Goal: Transaction & Acquisition: Book appointment/travel/reservation

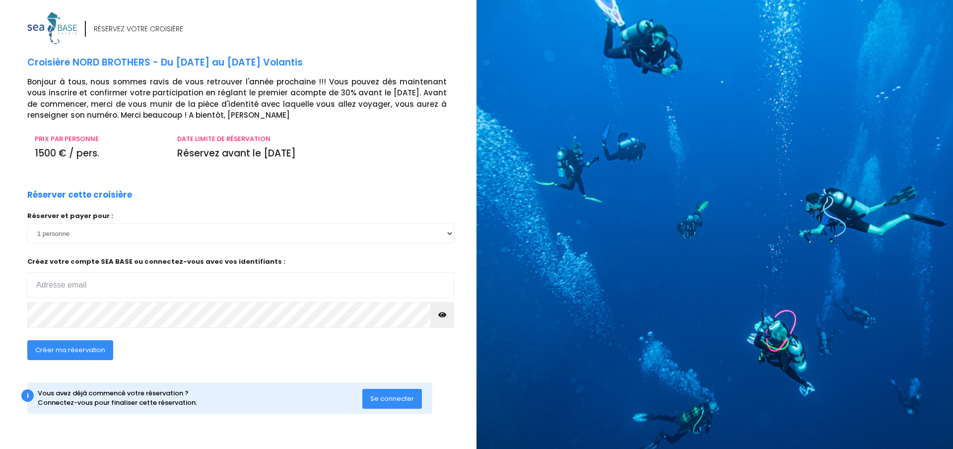
type input "[EMAIL_ADDRESS][DOMAIN_NAME]"
click at [389, 395] on span "Se connecter" at bounding box center [392, 397] width 44 height 9
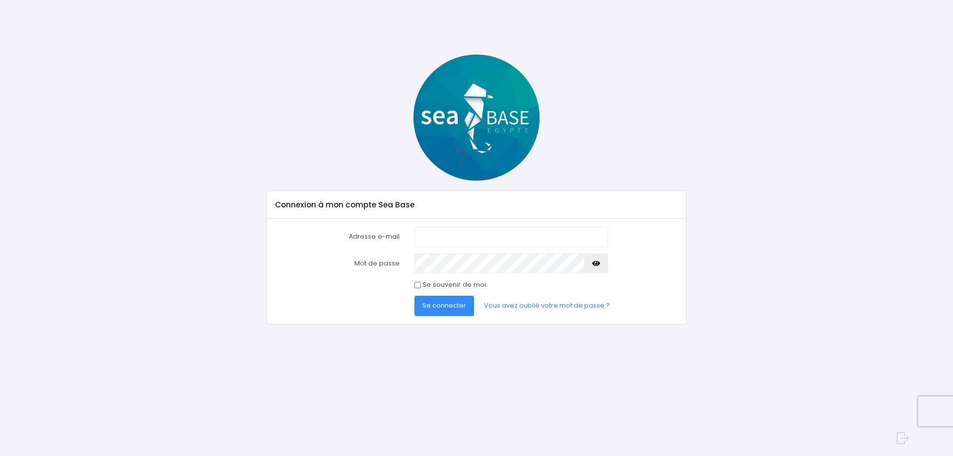
type input "family.lhommelet@sfr.fr"
click at [462, 306] on span "Se connecter" at bounding box center [444, 305] width 44 height 9
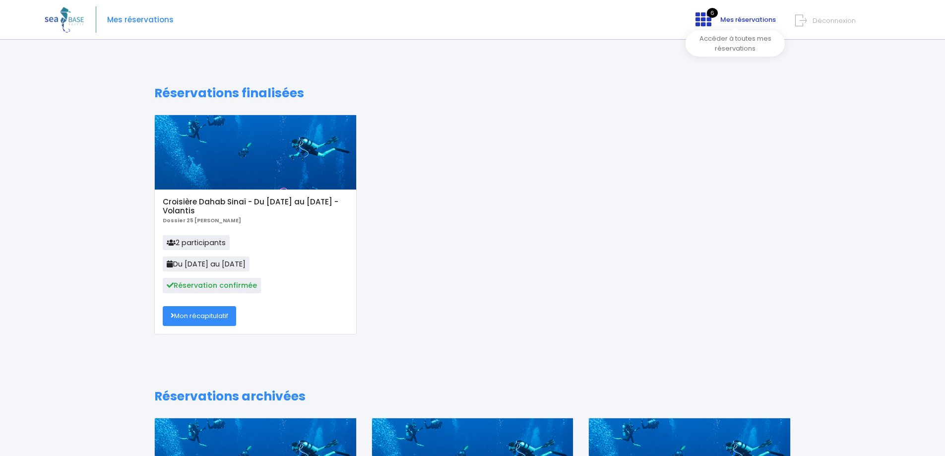
click at [718, 19] on link "6 Mes réservations" at bounding box center [735, 22] width 94 height 9
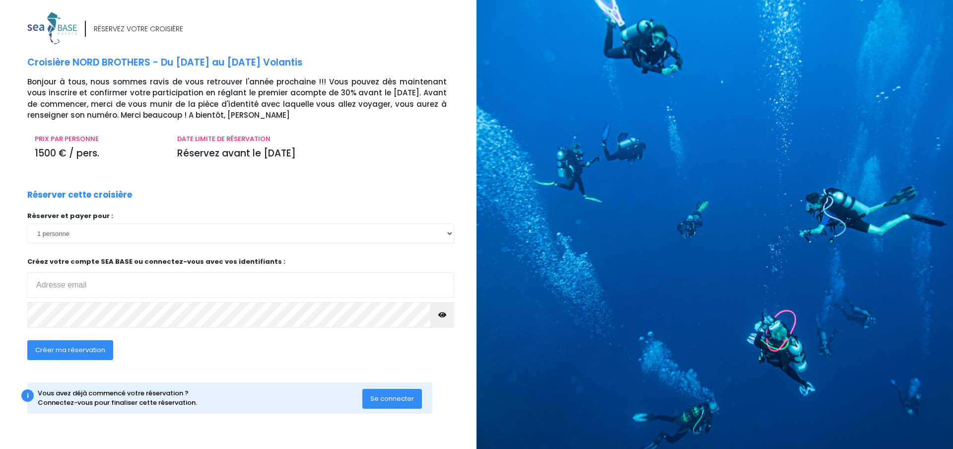
type input "[EMAIL_ADDRESS][DOMAIN_NAME]"
click at [450, 235] on select "1 personne 2 personnes" at bounding box center [240, 233] width 427 height 20
select select "2"
click at [27, 223] on select "1 personne 2 personnes" at bounding box center [240, 233] width 427 height 20
click at [66, 350] on span "Créer ma réservation" at bounding box center [70, 349] width 70 height 9
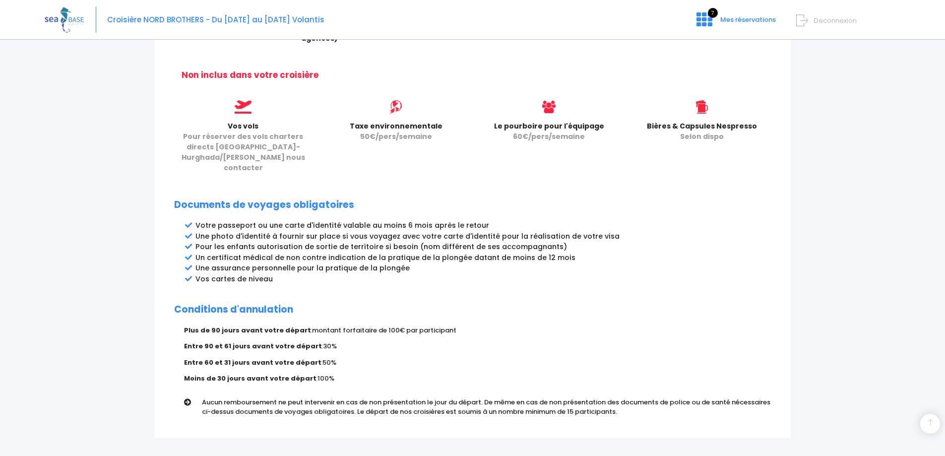
scroll to position [441, 0]
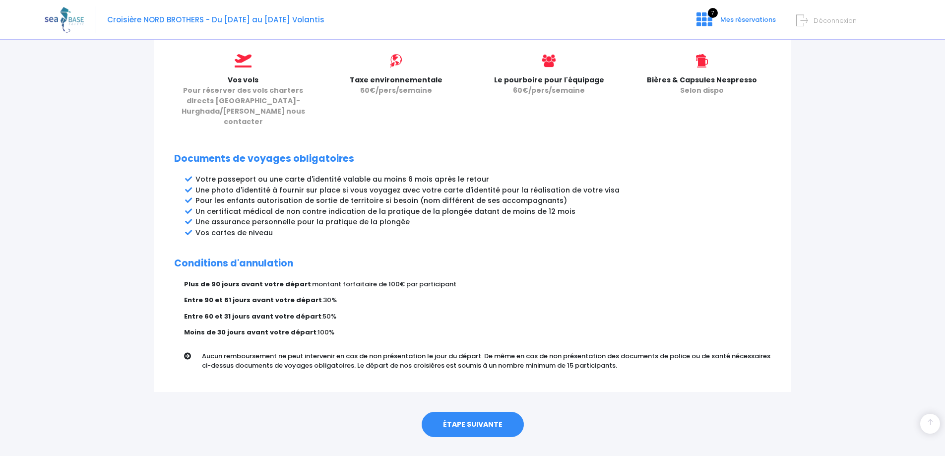
click at [474, 412] on link "ÉTAPE SUIVANTE" at bounding box center [473, 425] width 102 height 26
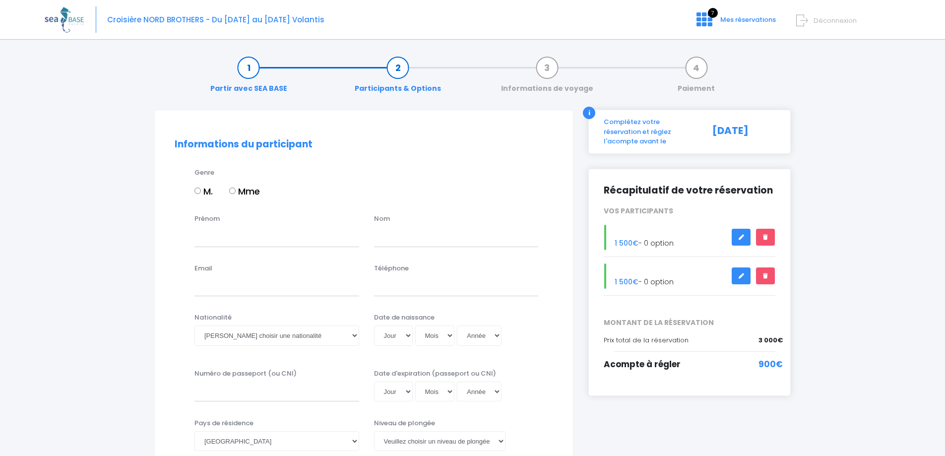
click at [196, 193] on input "M." at bounding box center [197, 191] width 6 height 6
radio input "true"
click at [221, 244] on input "Prénom" at bounding box center [276, 237] width 165 height 20
type input "Eric"
type input "LHOMMELET"
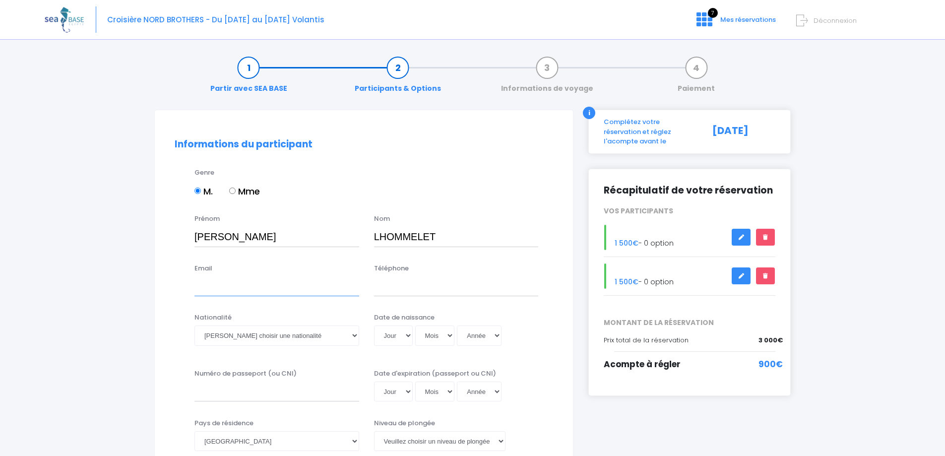
type input "family.lhommelet@sfr.fr"
type input "0620291024"
click at [358, 334] on select "Veuillez choisir une nationalité Afghane Albanaise Algerienne Allemande America…" at bounding box center [276, 335] width 165 height 20
select select "Française"
click at [194, 325] on select "Veuillez choisir une nationalité Afghane Albanaise Algerienne Allemande America…" at bounding box center [276, 335] width 165 height 20
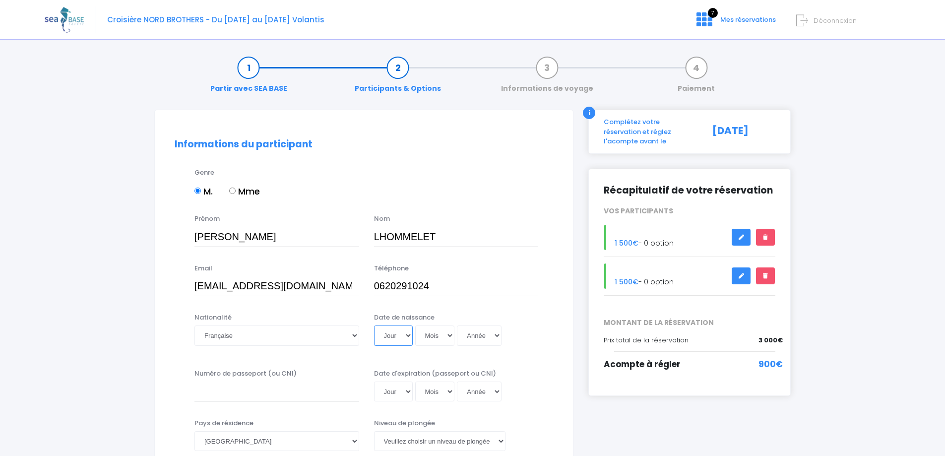
click at [405, 335] on select "Jour 01 02 03 04 05 06 07 08 09 10 11 12 13 14 15 16 17 18 19 20 21 22 23 24 25…" at bounding box center [393, 335] width 39 height 20
select select "06"
click at [374, 325] on select "Jour 01 02 03 04 05 06 07 08 09 10 11 12 13 14 15 16 17 18 19 20 21 22 23 24 25…" at bounding box center [393, 335] width 39 height 20
click at [450, 336] on select "Mois 01 02 03 04 05 06 07 08 09 10 11 12" at bounding box center [435, 335] width 40 height 20
select select "05"
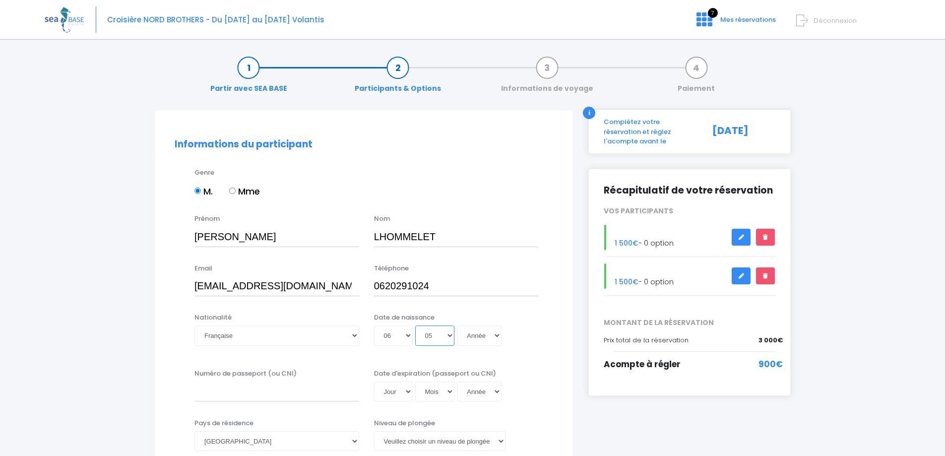
click at [415, 325] on select "Mois 01 02 03 04 05 06 07 08 09 10 11 12" at bounding box center [435, 335] width 40 height 20
click at [494, 337] on select "Année 2045 2044 2043 2042 2041 2040 2039 2038 2037 2036 2035 2034 2033 2032 203…" at bounding box center [479, 335] width 45 height 20
select select "1967"
click at [457, 325] on select "Année 2045 2044 2043 2042 2041 2040 2039 2038 2037 2036 2035 2034 2033 2032 203…" at bounding box center [479, 335] width 45 height 20
type input "1967-05-06"
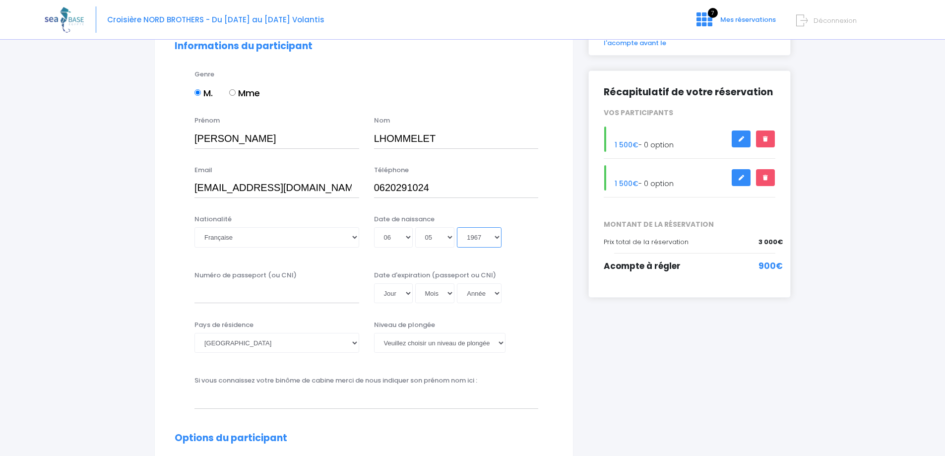
scroll to position [99, 0]
click at [224, 289] on input "Numéro de passeport (ou CNI)" at bounding box center [276, 292] width 165 height 20
type input "17AR1099"
click at [409, 293] on select "Jour 01 02 03 04 05 06 07 08 09 10 11 12 13 14 15 16 17 18 19 20 21 22 23 24 25…" at bounding box center [393, 292] width 39 height 20
select select "07"
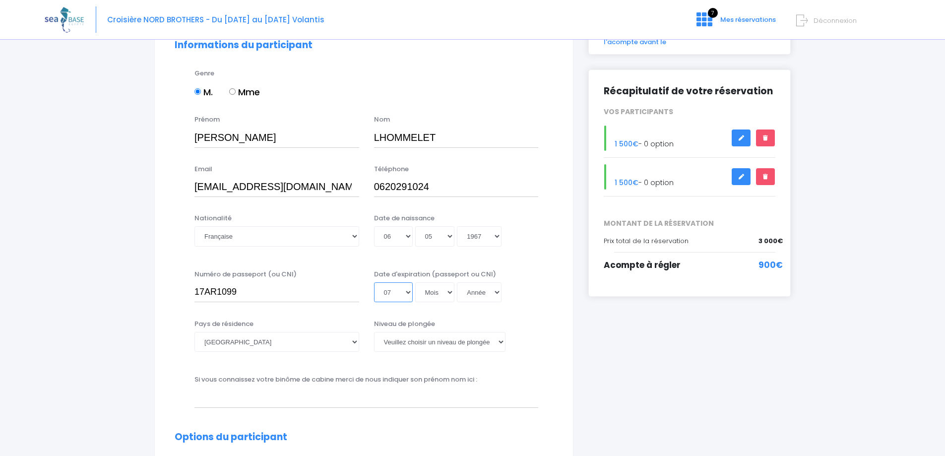
click at [374, 282] on select "Jour 01 02 03 04 05 06 07 08 09 10 11 12 13 14 15 16 17 18 19 20 21 22 23 24 25…" at bounding box center [393, 292] width 39 height 20
click at [450, 293] on select "Mois 01 02 03 04 05 06 07 08 09 10 11 12" at bounding box center [435, 292] width 40 height 20
select select "02"
click at [415, 282] on select "Mois 01 02 03 04 05 06 07 08 09 10 11 12" at bounding box center [435, 292] width 40 height 20
click at [496, 291] on select "Année 2045 2044 2043 2042 2041 2040 2039 2038 2037 2036 2035 2034 2033 2032 203…" at bounding box center [479, 292] width 45 height 20
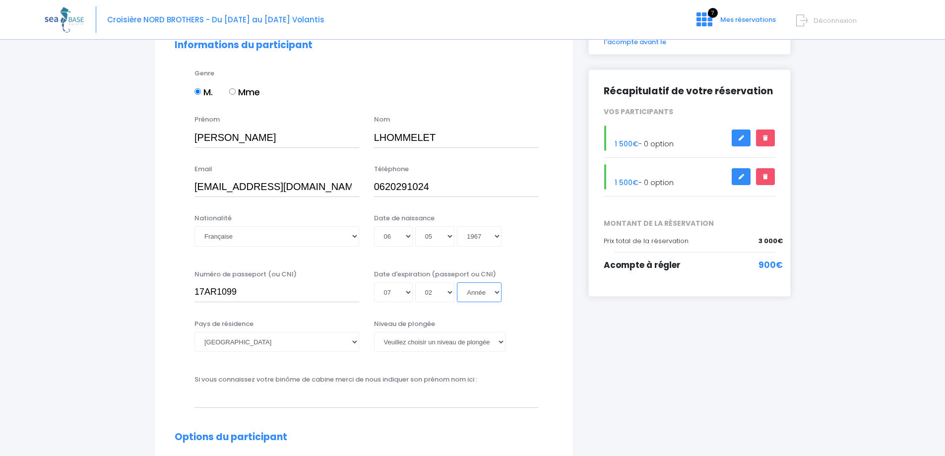
select select "2027"
click at [457, 302] on select "Année 2045 2044 2043 2042 2041 2040 2039 2038 2037 2036 2035 2034 2033 2032 203…" at bounding box center [479, 292] width 45 height 20
type input "2027-02-07"
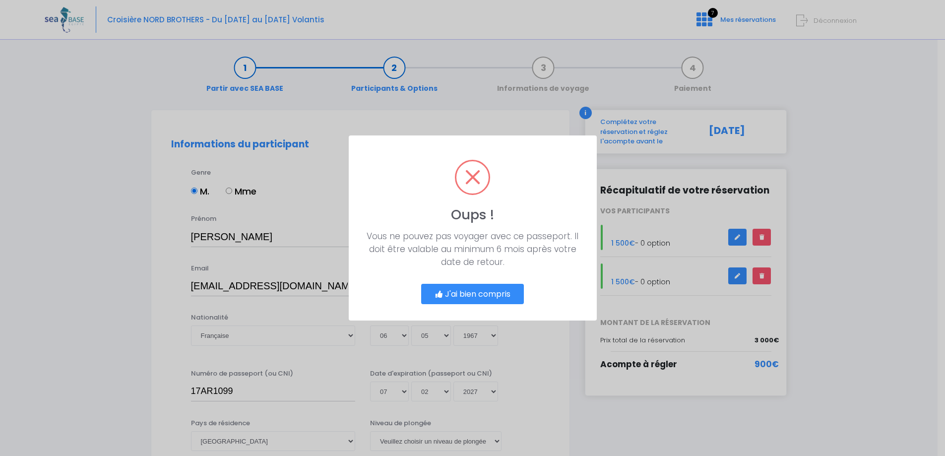
scroll to position [0, 0]
click at [478, 185] on span at bounding box center [476, 177] width 32 height 32
click at [485, 299] on button "J'ai bien compris" at bounding box center [476, 294] width 103 height 21
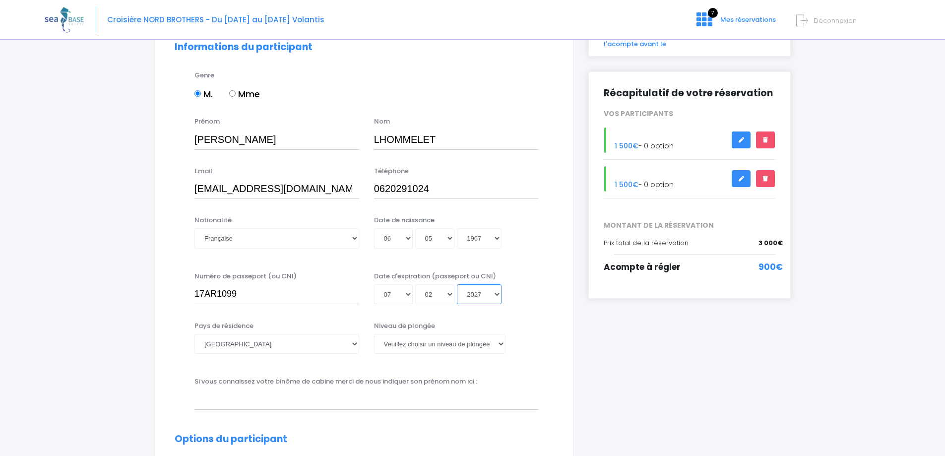
scroll to position [99, 0]
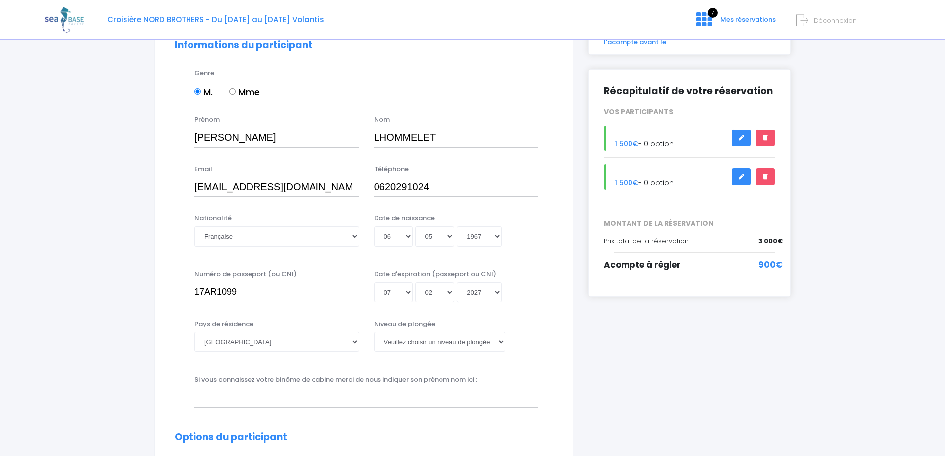
click at [296, 296] on input "17AR1099" at bounding box center [276, 292] width 165 height 20
drag, startPoint x: 281, startPoint y: 293, endPoint x: 167, endPoint y: 287, distance: 114.3
click at [167, 287] on div "Numéro de passeport (ou CNI) 17AR1099 Date d'expiration (passeport ou CNI) Jour…" at bounding box center [363, 289] width 393 height 40
type input "17AR1099"
click at [424, 342] on select "[PERSON_NAME] choisir un niveau de plongée Non plongeur Junior OW diver Adventu…" at bounding box center [439, 342] width 131 height 20
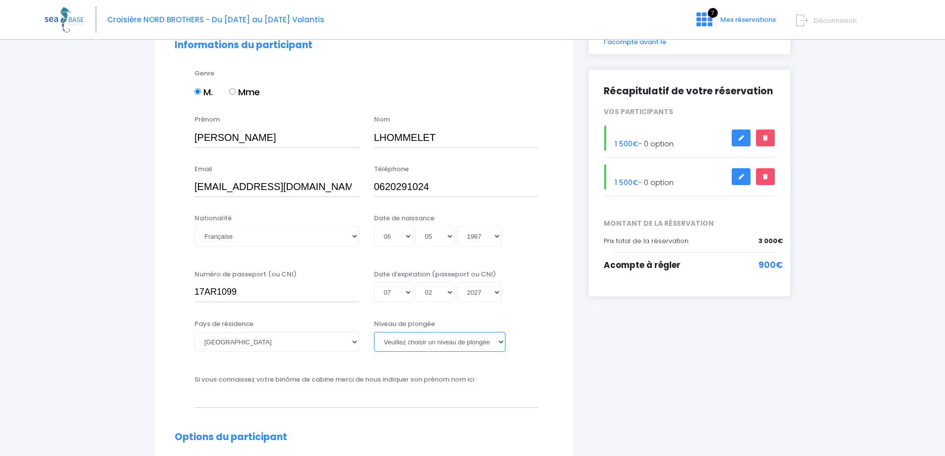
select select "N2"
click at [374, 332] on select "[PERSON_NAME] choisir un niveau de plongée Non plongeur Junior OW diver Adventu…" at bounding box center [439, 342] width 131 height 20
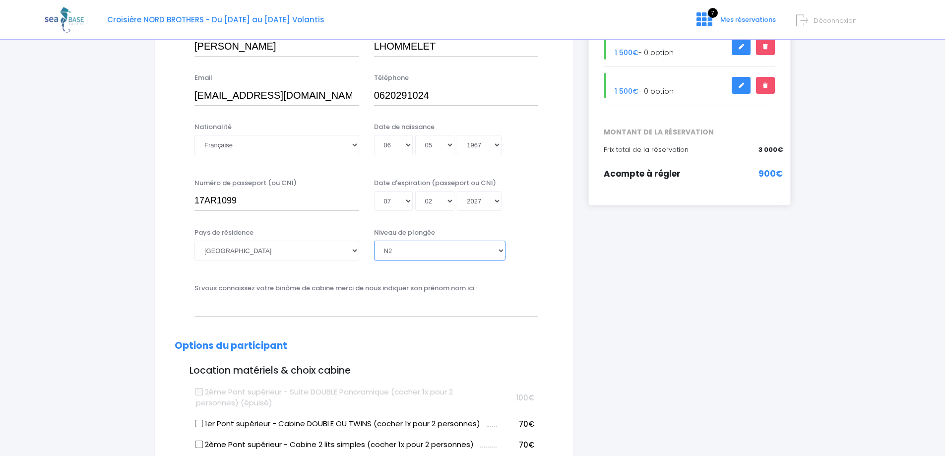
scroll to position [198, 0]
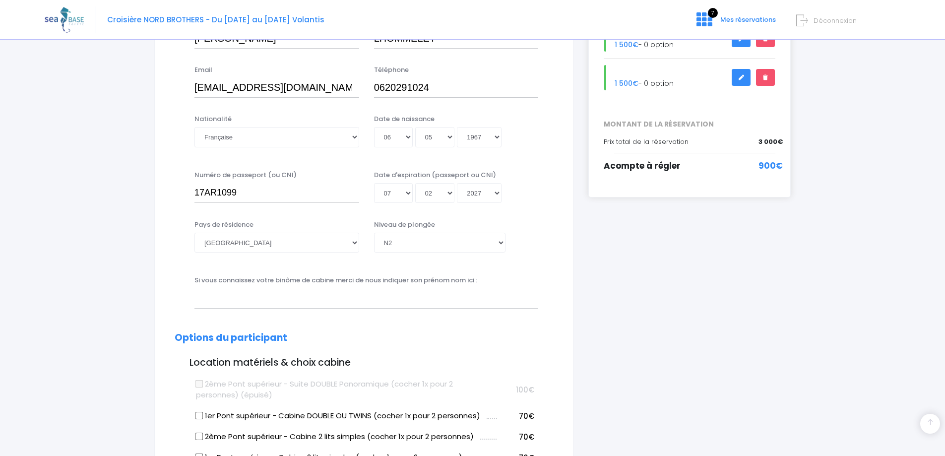
click at [489, 286] on div "Si vous connaissez votre binôme de cabine merci de nous indiquer son prénom nom…" at bounding box center [366, 291] width 359 height 33
click at [240, 296] on input "text" at bounding box center [366, 298] width 344 height 20
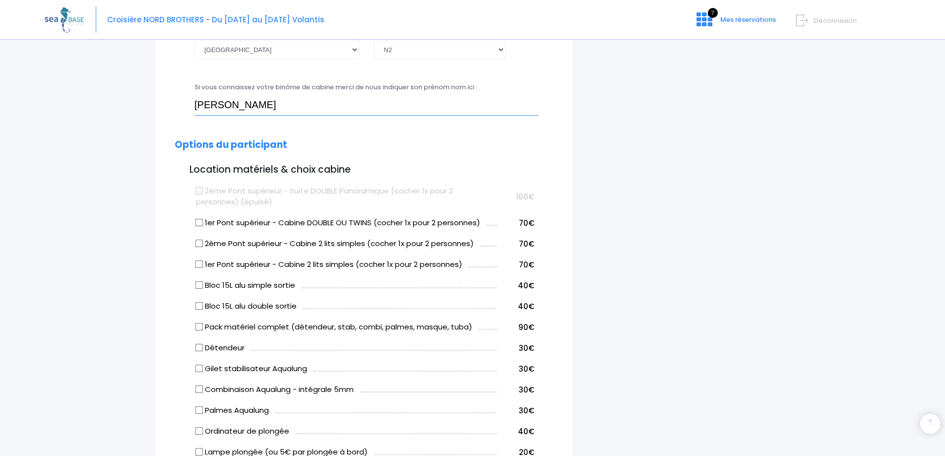
scroll to position [397, 0]
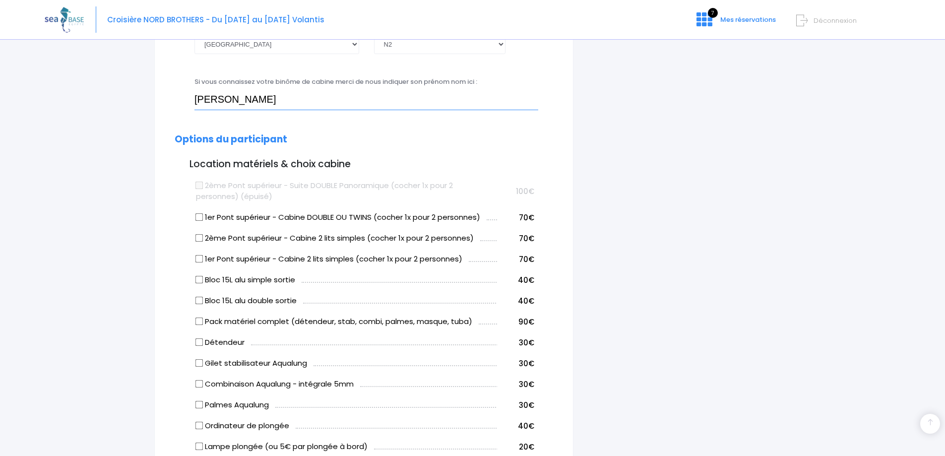
type input "[PERSON_NAME]"
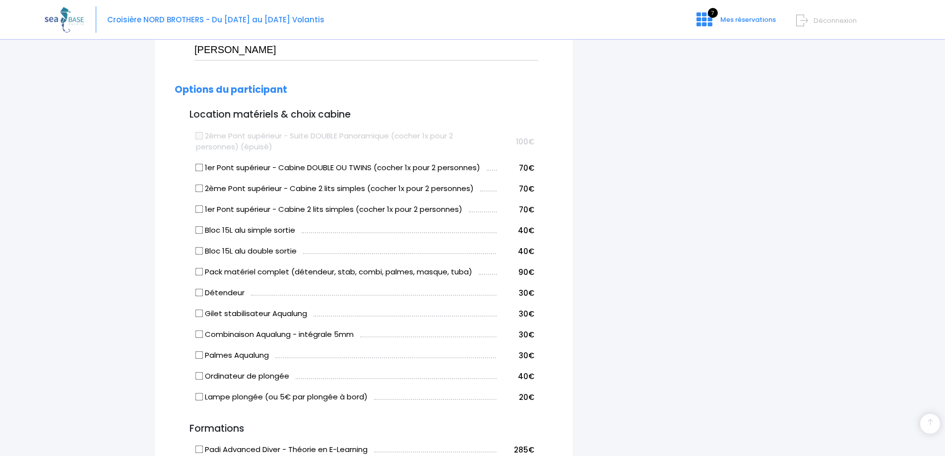
click at [200, 167] on input "1er Pont supérieur - Cabine DOUBLE OU TWINS (cocher 1x pour 2 personnes)" at bounding box center [199, 168] width 8 height 8
checkbox input "true"
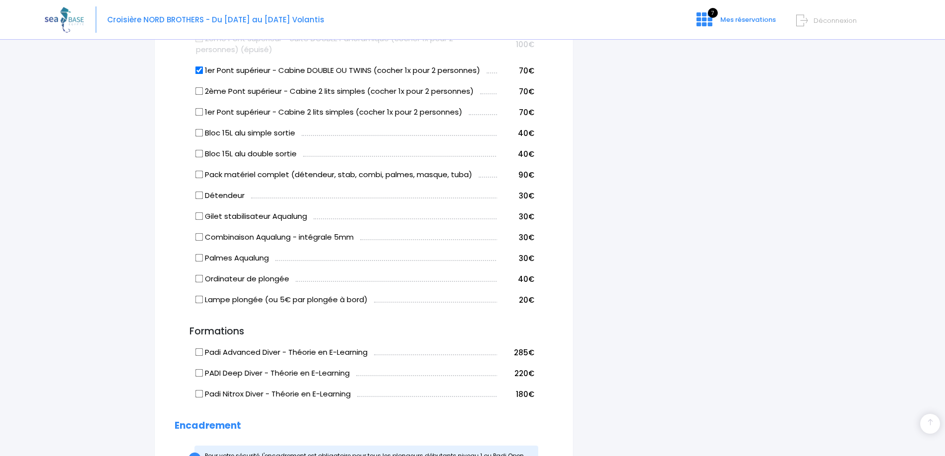
scroll to position [546, 0]
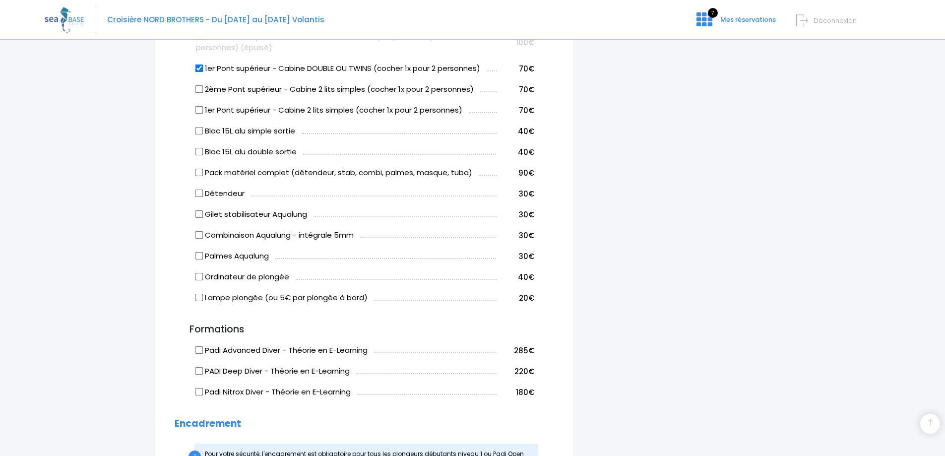
click at [198, 173] on input "Pack matériel complet (détendeur, stab, combi, palmes, masque, tuba)" at bounding box center [199, 173] width 8 height 8
checkbox input "true"
click at [201, 129] on input "Bloc 15L alu simple sortie" at bounding box center [199, 131] width 8 height 8
checkbox input "true"
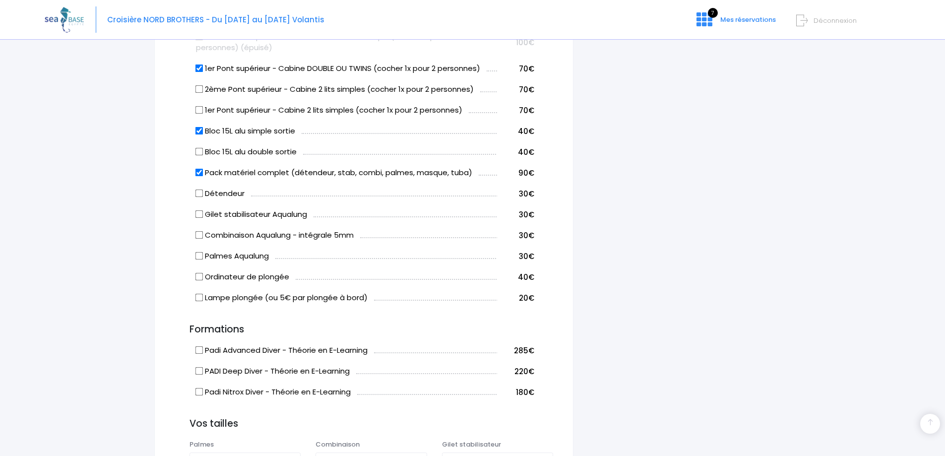
click at [202, 172] on input "Pack matériel complet (détendeur, stab, combi, palmes, masque, tuba)" at bounding box center [199, 173] width 8 height 8
checkbox input "false"
click at [200, 192] on input "Détendeur" at bounding box center [199, 194] width 8 height 8
checkbox input "true"
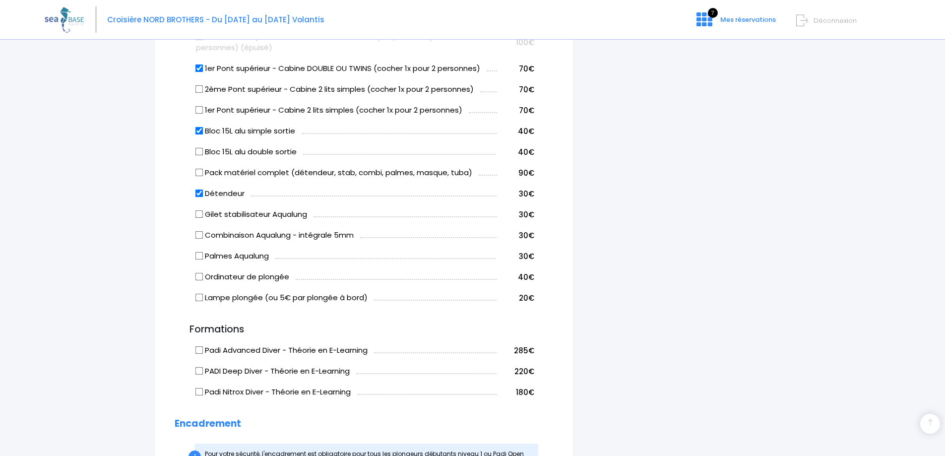
click at [198, 213] on input "Gilet stabilisateur Aqualung" at bounding box center [199, 214] width 8 height 8
checkbox input "true"
click at [200, 172] on input "Pack matériel complet (détendeur, stab, combi, palmes, masque, tuba)" at bounding box center [199, 173] width 8 height 8
checkbox input "true"
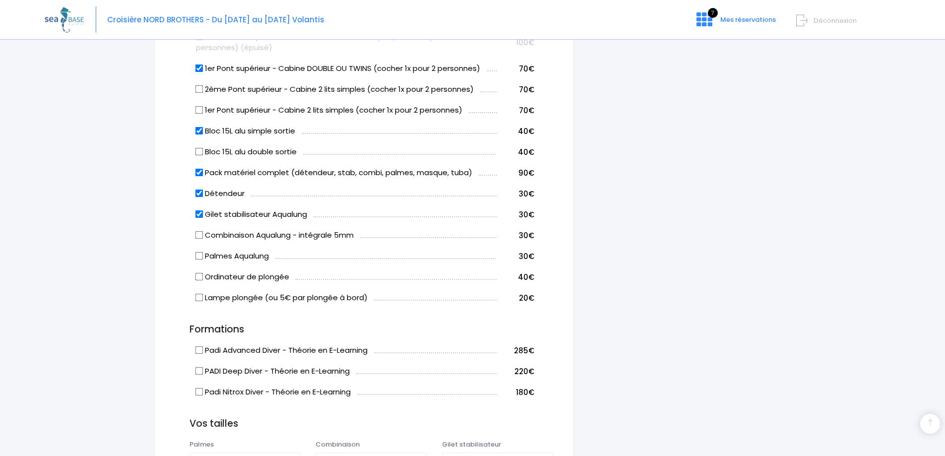
click at [200, 193] on input "Détendeur" at bounding box center [199, 194] width 8 height 8
checkbox input "false"
click at [198, 212] on input "Gilet stabilisateur Aqualung" at bounding box center [199, 214] width 8 height 8
checkbox input "false"
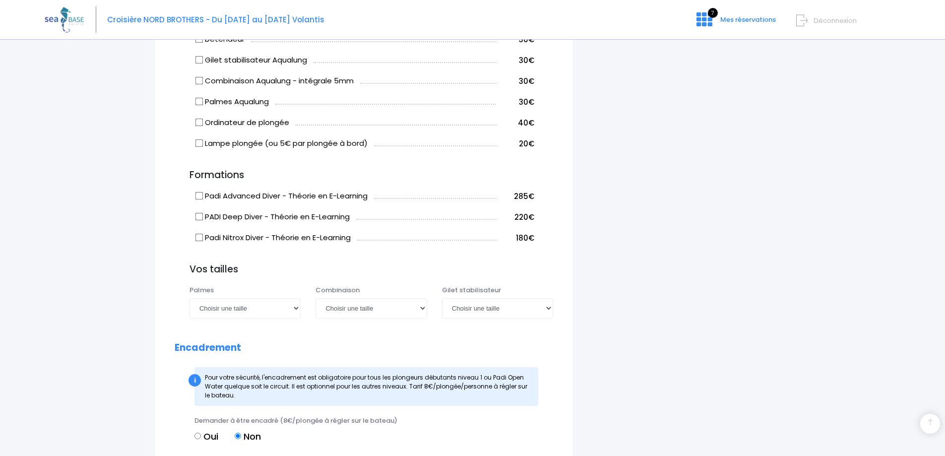
scroll to position [744, 0]
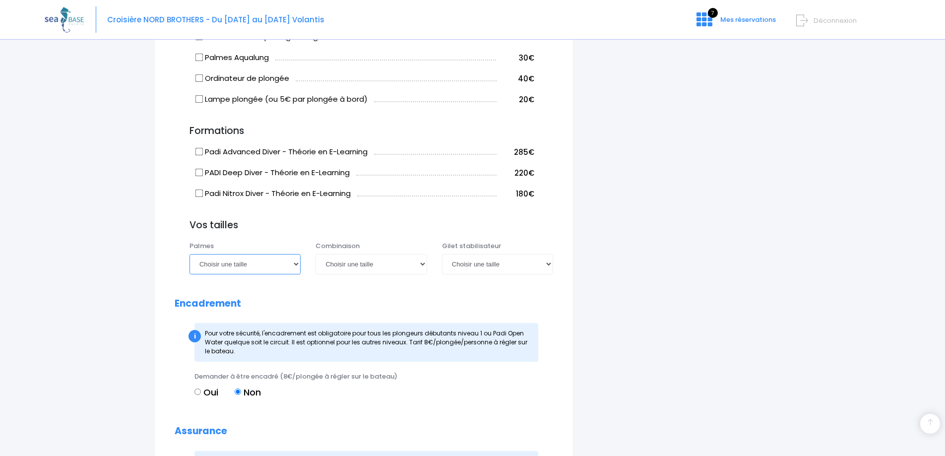
click at [297, 264] on select "Choisir une taille 36/37 38/39 40/41 42/43 44/45 46/47" at bounding box center [245, 264] width 111 height 20
select select "42/43"
click at [190, 254] on select "Choisir une taille 36/37 38/39 40/41 42/43 44/45 46/47" at bounding box center [245, 264] width 111 height 20
click at [418, 266] on select "Choisir une taille XS S M ML L XL XXL" at bounding box center [371, 264] width 111 height 20
select select "XL"
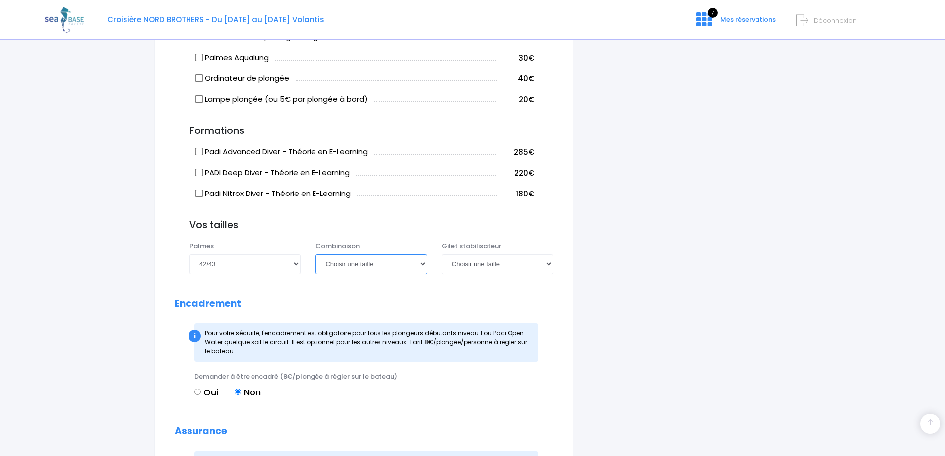
click at [316, 254] on select "Choisir une taille XS S M ML L XL XXL" at bounding box center [371, 264] width 111 height 20
drag, startPoint x: 553, startPoint y: 265, endPoint x: 541, endPoint y: 261, distance: 12.1
click at [553, 265] on select "Choisir une taille XXS XS S M ML L XL XXL" at bounding box center [497, 264] width 111 height 20
select select "L"
click at [442, 254] on select "Choisir une taille XXS XS S M ML L XL XXL" at bounding box center [497, 264] width 111 height 20
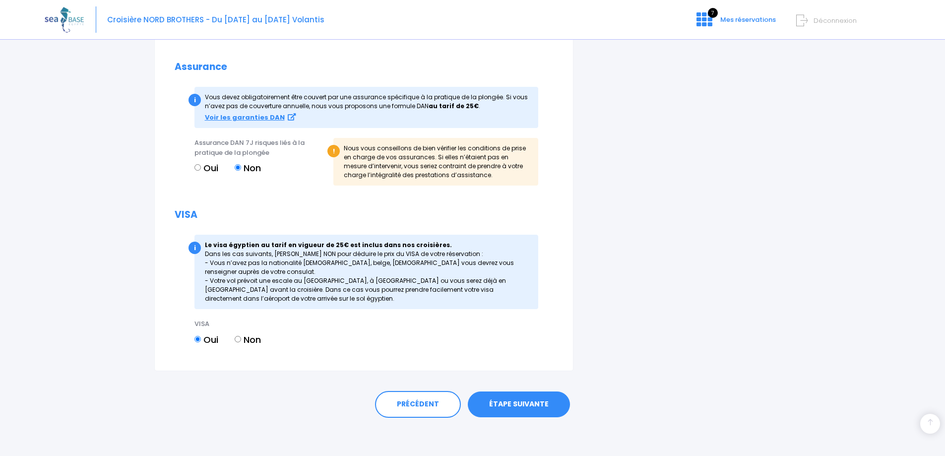
scroll to position [1110, 0]
click at [519, 399] on link "ÉTAPE SUIVANTE" at bounding box center [519, 403] width 102 height 26
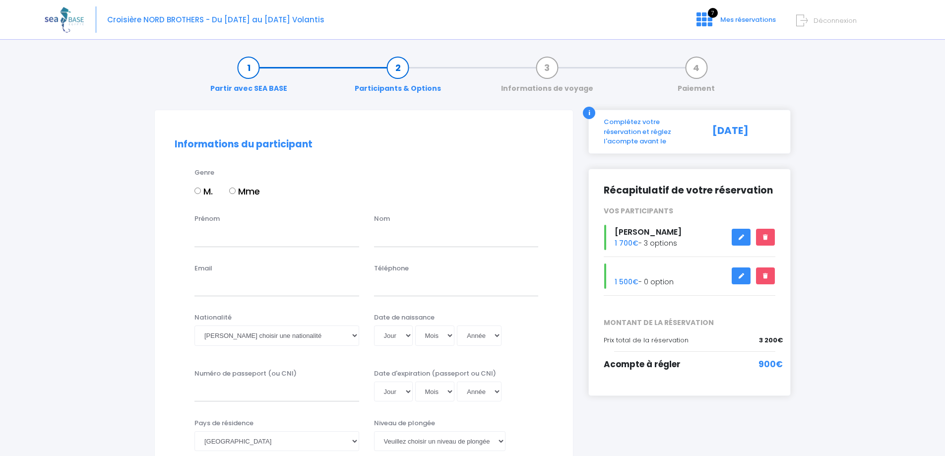
click at [235, 190] on input "Mme" at bounding box center [232, 191] width 6 height 6
radio input "true"
click at [229, 239] on input "Prénom" at bounding box center [276, 237] width 165 height 20
type input "Patricia"
type input "LHOMMELET"
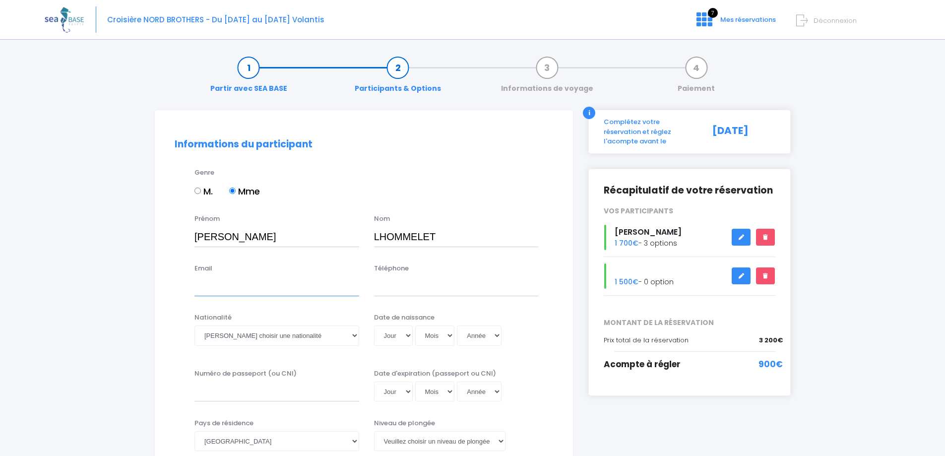
type input "family.lhommelet@sfr.fr"
type input "0620291024"
click at [239, 291] on input "family.lhommelet@sfr.fr" at bounding box center [276, 286] width 165 height 20
drag, startPoint x: 220, startPoint y: 286, endPoint x: 165, endPoint y: 278, distance: 55.1
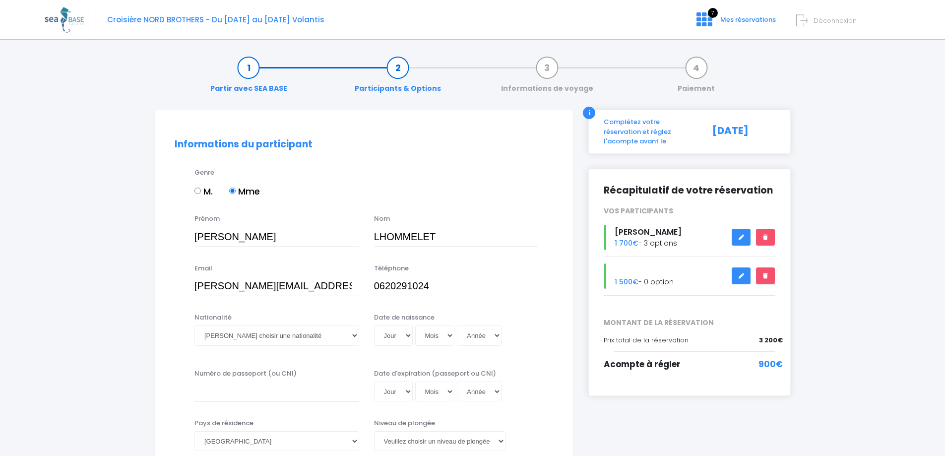
type input "patricia.lhommelet@gmail.com"
drag, startPoint x: 451, startPoint y: 287, endPoint x: 297, endPoint y: 280, distance: 155.0
click at [297, 280] on div "Email patricia.lhommelet@gmail.com Téléphone 0620291024" at bounding box center [363, 282] width 393 height 39
type input "0682347596"
click at [357, 340] on select "Veuillez choisir une nationalité Afghane Albanaise Algerienne Allemande America…" at bounding box center [276, 335] width 165 height 20
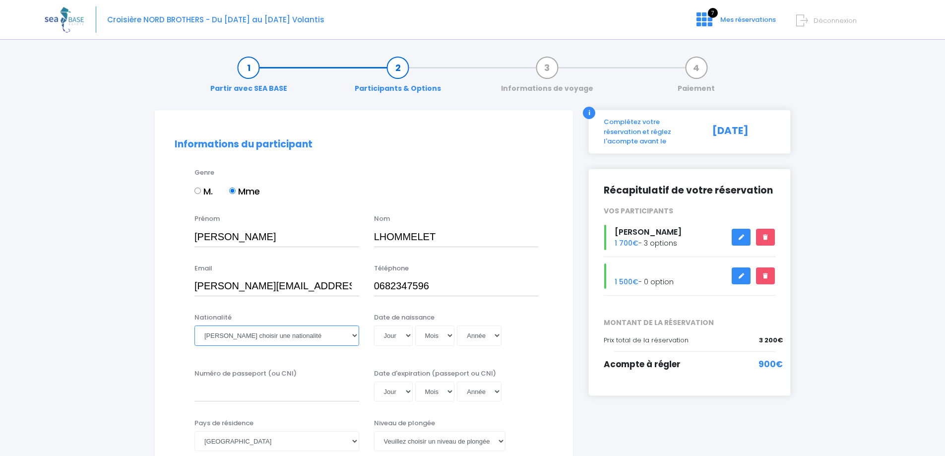
select select "Française"
click at [194, 325] on select "Veuillez choisir une nationalité Afghane Albanaise Algerienne Allemande America…" at bounding box center [276, 335] width 165 height 20
click at [408, 334] on select "Jour 01 02 03 04 05 06 07 08 09 10 11 12 13 14 15 16 17 18 19 20 21 22 23 24 25…" at bounding box center [393, 335] width 39 height 20
select select "04"
click at [374, 325] on select "Jour 01 02 03 04 05 06 07 08 09 10 11 12 13 14 15 16 17 18 19 20 21 22 23 24 25…" at bounding box center [393, 335] width 39 height 20
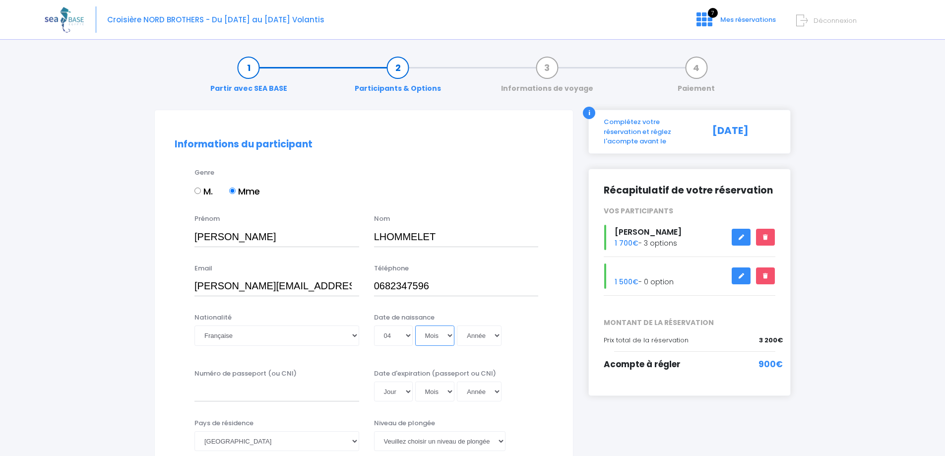
click at [448, 335] on select "Mois 01 02 03 04 05 06 07 08 09 10 11 12" at bounding box center [435, 335] width 40 height 20
select select "05"
click at [415, 325] on select "Mois 01 02 03 04 05 06 07 08 09 10 11 12" at bounding box center [435, 335] width 40 height 20
click at [498, 333] on select "Année 2045 2044 2043 2042 2041 2040 2039 2038 2037 2036 2035 2034 2033 2032 203…" at bounding box center [479, 335] width 45 height 20
select select "2025"
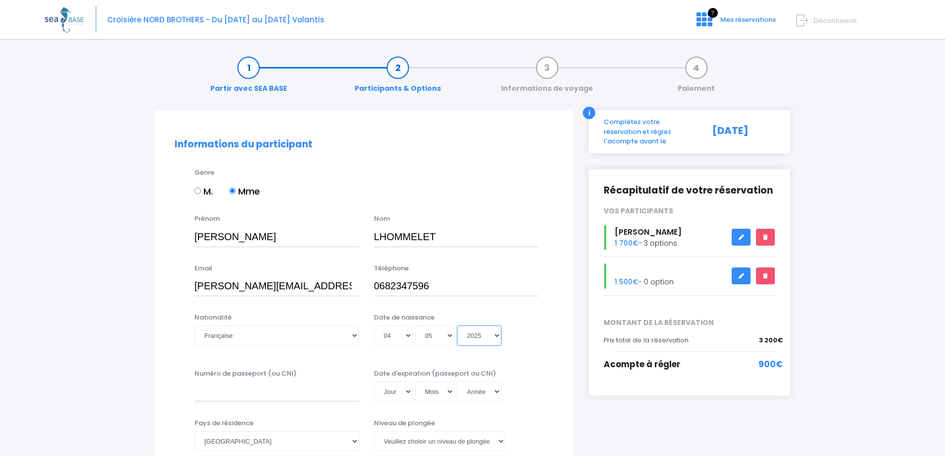
click at [457, 325] on select "Année 2045 2044 2043 2042 2041 2040 2039 2038 2037 2036 2035 2034 2033 2032 203…" at bounding box center [479, 335] width 45 height 20
type input "2025-05-04"
click at [498, 333] on select "Année 2045 2044 2043 2042 2041 2040 2039 2038 2037 2036 2035 2034 2033 2032 203…" at bounding box center [479, 335] width 45 height 20
select select "1967"
click at [457, 325] on select "Année 2045 2044 2043 2042 2041 2040 2039 2038 2037 2036 2035 2034 2033 2032 203…" at bounding box center [479, 335] width 45 height 20
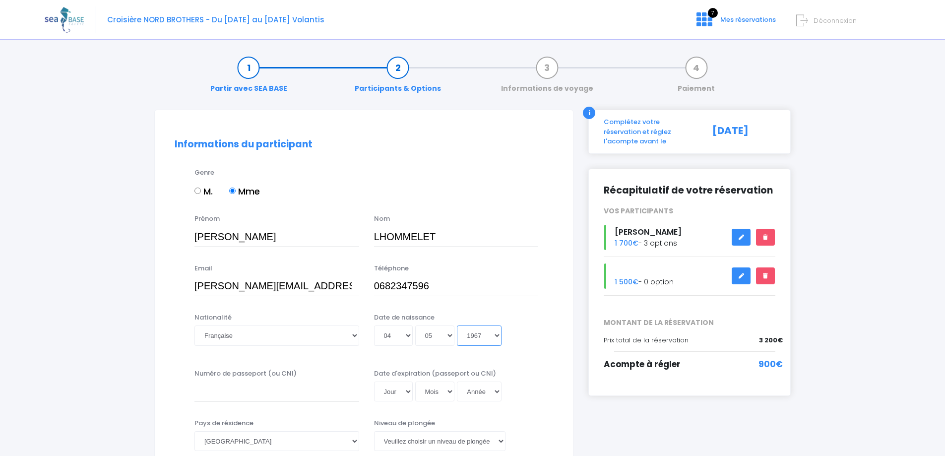
type input "1967-05-04"
click at [231, 395] on input "Numéro de passeport (ou CNI)" at bounding box center [276, 392] width 165 height 20
type input "17AR10380"
click at [410, 392] on select "Jour 01 02 03 04 05 06 07 08 09 10 11 12 13 14 15 16 17 18 19 20 21 22 23 24 25…" at bounding box center [393, 392] width 39 height 20
select select "08"
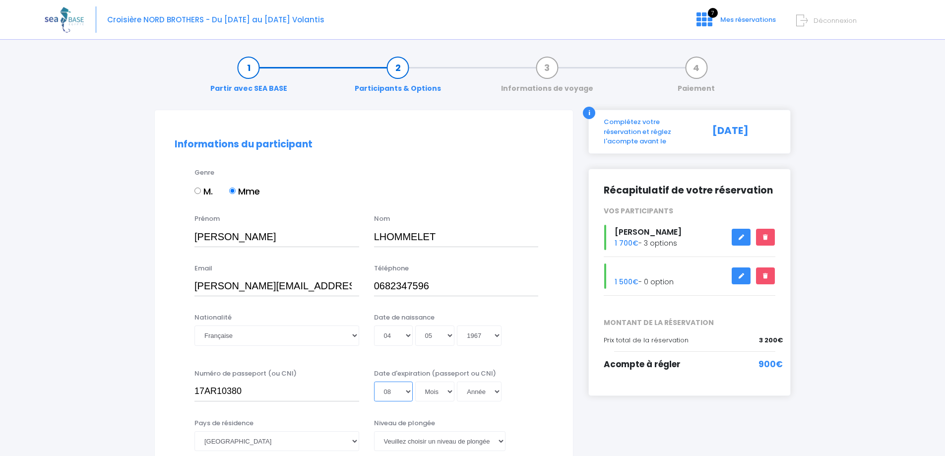
click at [374, 382] on select "Jour 01 02 03 04 05 06 07 08 09 10 11 12 13 14 15 16 17 18 19 20 21 22 23 24 25…" at bounding box center [393, 392] width 39 height 20
click at [448, 388] on select "Mois 01 02 03 04 05 06 07 08 09 10 11 12" at bounding box center [435, 392] width 40 height 20
select select "02"
click at [415, 382] on select "Mois 01 02 03 04 05 06 07 08 09 10 11 12" at bounding box center [435, 392] width 40 height 20
click at [496, 390] on select "Année 2045 2044 2043 2042 2041 2040 2039 2038 2037 2036 2035 2034 2033 2032 203…" at bounding box center [479, 392] width 45 height 20
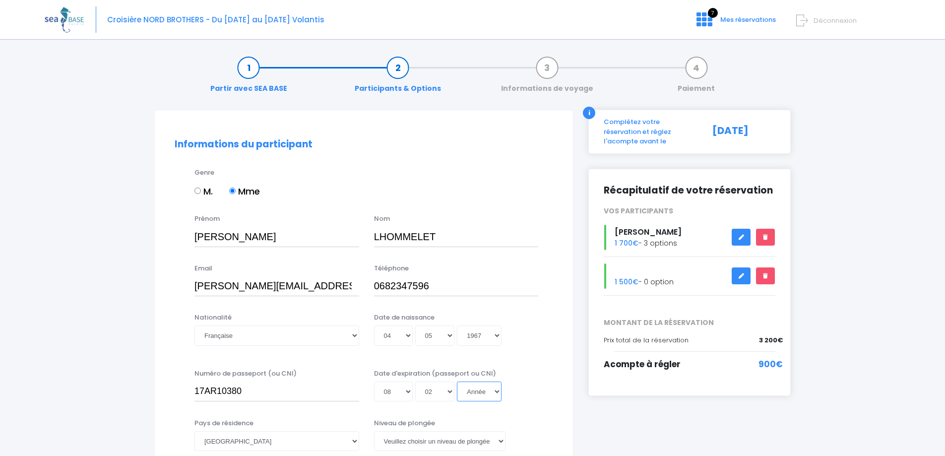
select select "2027"
click at [457, 382] on select "Année 2045 2044 2043 2042 2041 2040 2039 2038 2037 2036 2035 2034 2033 2032 203…" at bounding box center [479, 392] width 45 height 20
type input "2027-02-08"
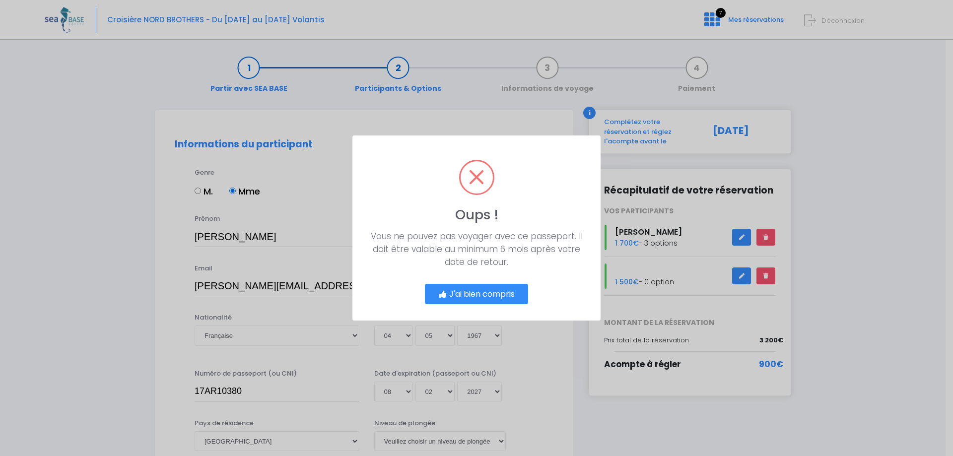
click at [484, 295] on button "J'ai bien compris" at bounding box center [476, 294] width 103 height 21
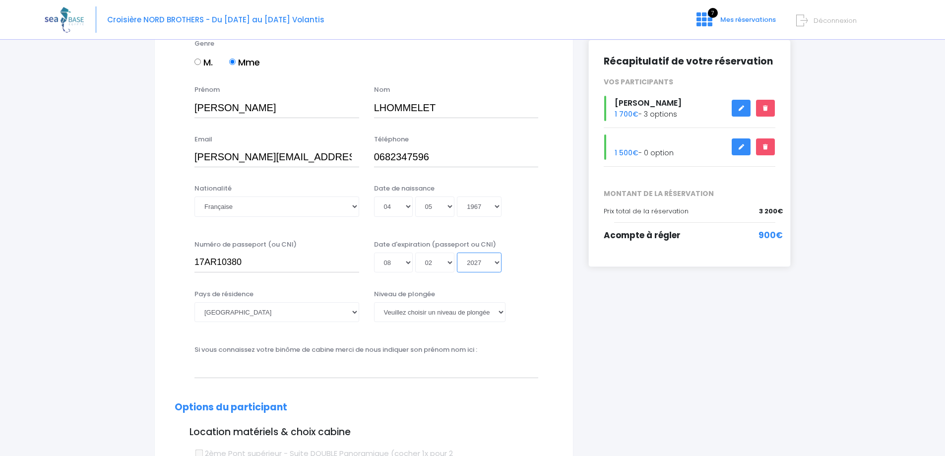
scroll to position [149, 0]
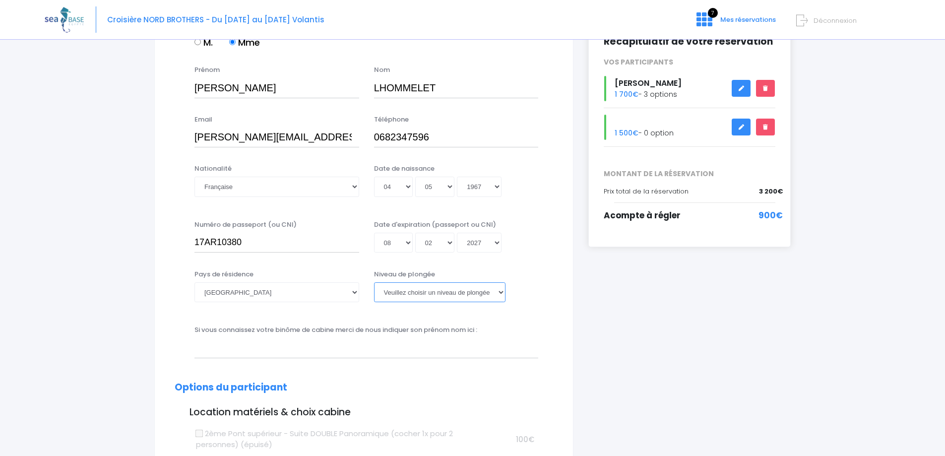
click at [503, 294] on select "Veuillez choisir un niveau de plongée Non plongeur Junior OW diver Adventure OW…" at bounding box center [439, 292] width 131 height 20
select select "N2"
click at [374, 282] on select "Veuillez choisir un niveau de plongée Non plongeur Junior OW diver Adventure OW…" at bounding box center [439, 292] width 131 height 20
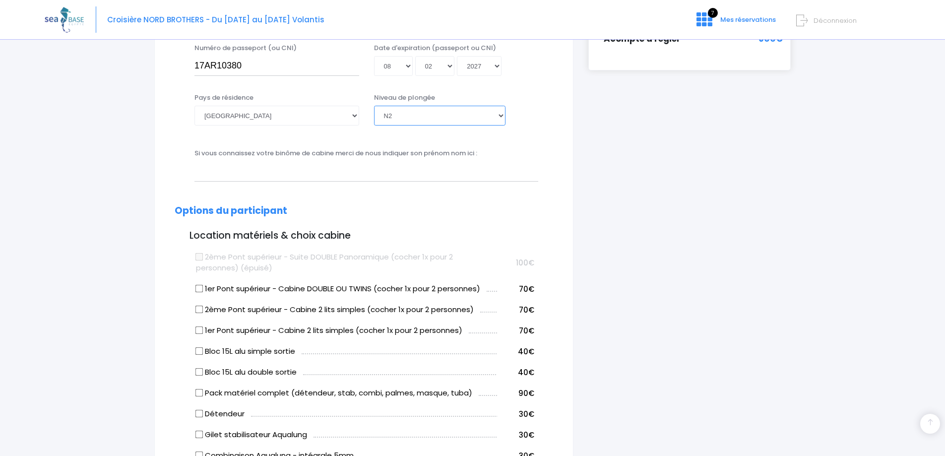
scroll to position [347, 0]
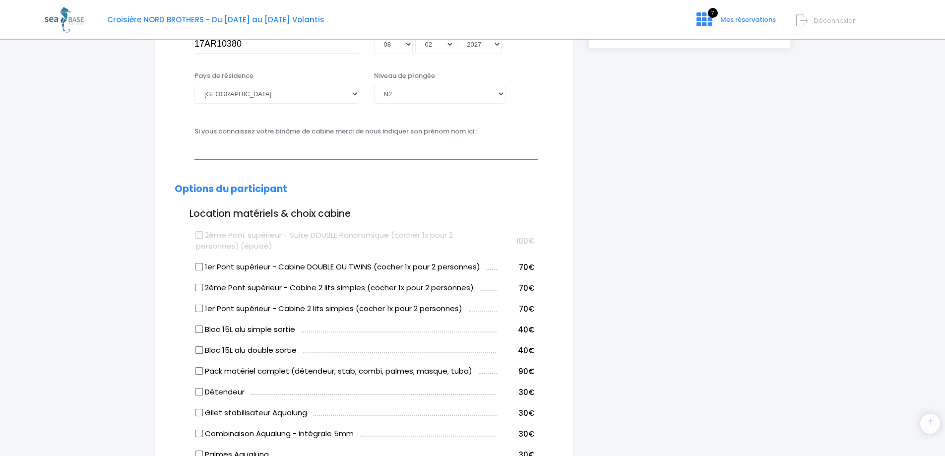
click at [236, 154] on input "text" at bounding box center [366, 149] width 344 height 20
drag, startPoint x: 226, startPoint y: 146, endPoint x: 128, endPoint y: 135, distance: 98.8
click at [128, 135] on div "Partir avec SEA BASE Participants & Options Informations de voyage Paiement Inf…" at bounding box center [473, 419] width 856 height 1441
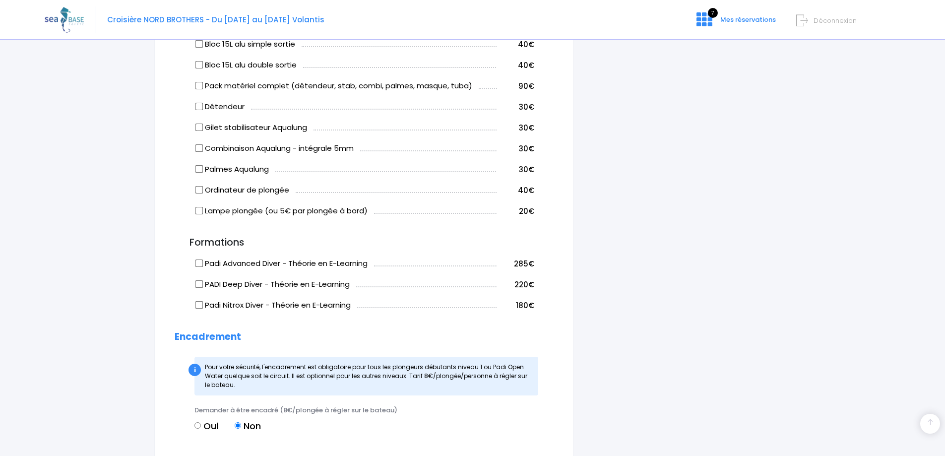
scroll to position [546, 0]
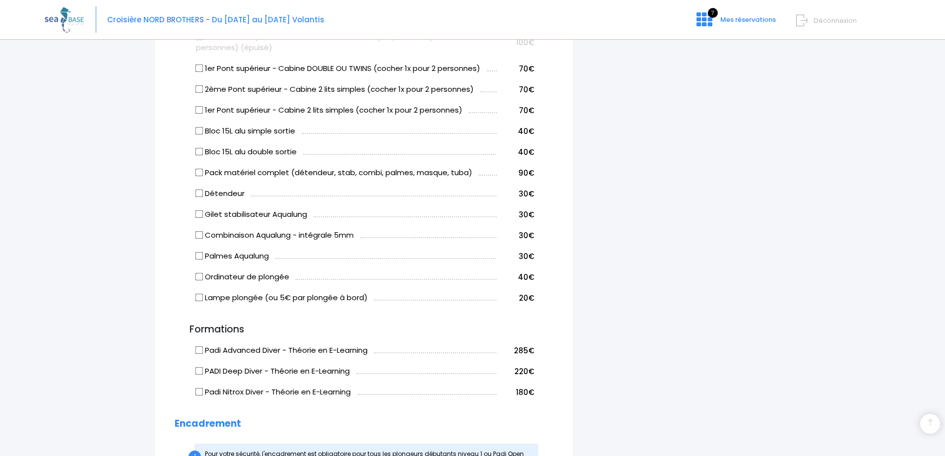
type input "Eric Lhommelet"
click at [199, 173] on input "Pack matériel complet (détendeur, stab, combi, palmes, masque, tuba)" at bounding box center [199, 173] width 8 height 8
checkbox input "true"
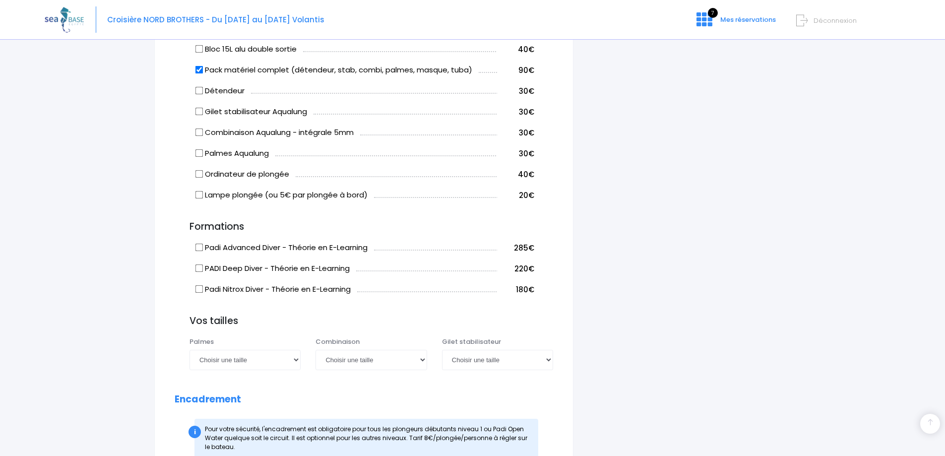
scroll to position [695, 0]
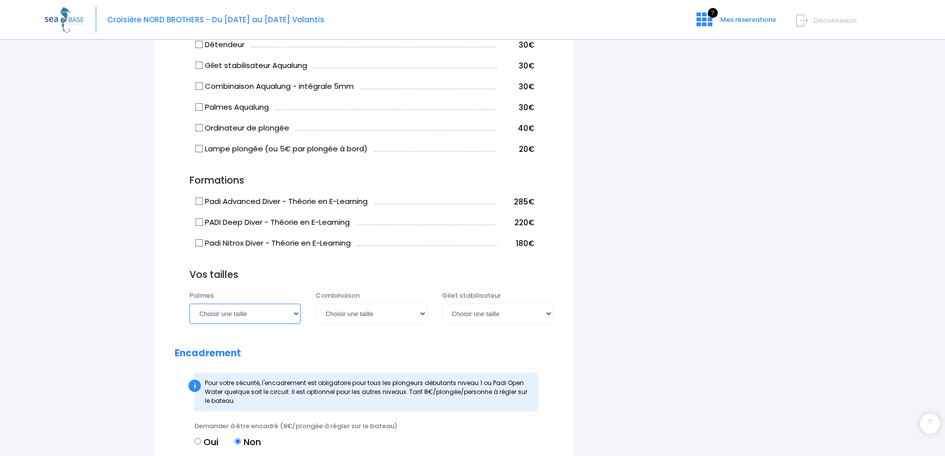
click at [295, 316] on select "Choisir une taille 36/37 38/39 40/41 42/43 44/45 46/47" at bounding box center [245, 314] width 111 height 20
select select "36/37"
click at [190, 304] on select "Choisir une taille 36/37 38/39 40/41 42/43 44/45 46/47" at bounding box center [245, 314] width 111 height 20
drag, startPoint x: 420, startPoint y: 316, endPoint x: 416, endPoint y: 312, distance: 5.6
click at [420, 316] on select "Choisir une taille XS S M ML L XL XXL" at bounding box center [371, 314] width 111 height 20
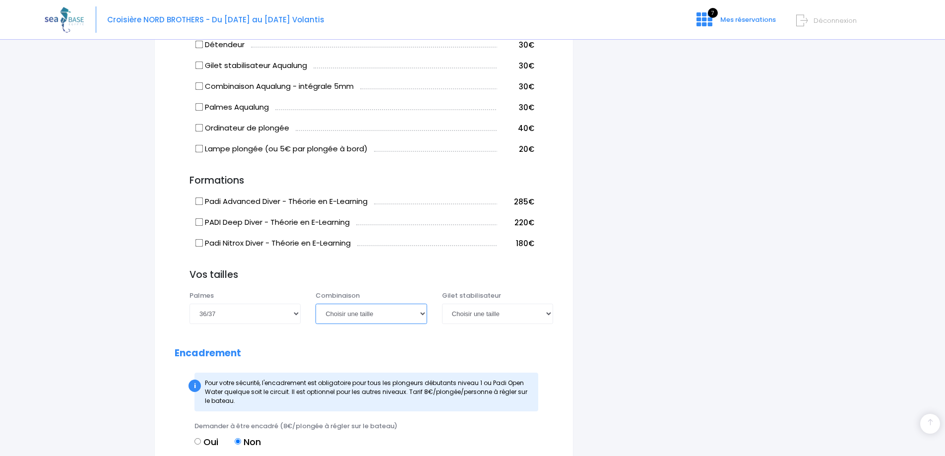
select select "M"
click at [316, 304] on select "Choisir une taille XS S M ML L XL XXL" at bounding box center [371, 314] width 111 height 20
click at [550, 316] on select "Choisir une taille XXS XS S M ML L XL XXL" at bounding box center [497, 314] width 111 height 20
select select "S"
click at [442, 304] on select "Choisir une taille XXS XS S M ML L XL XXL" at bounding box center [497, 314] width 111 height 20
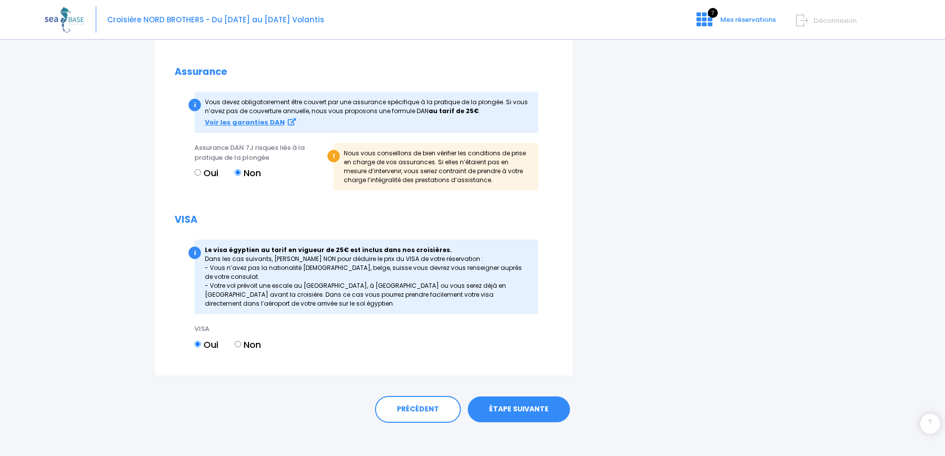
scroll to position [1110, 0]
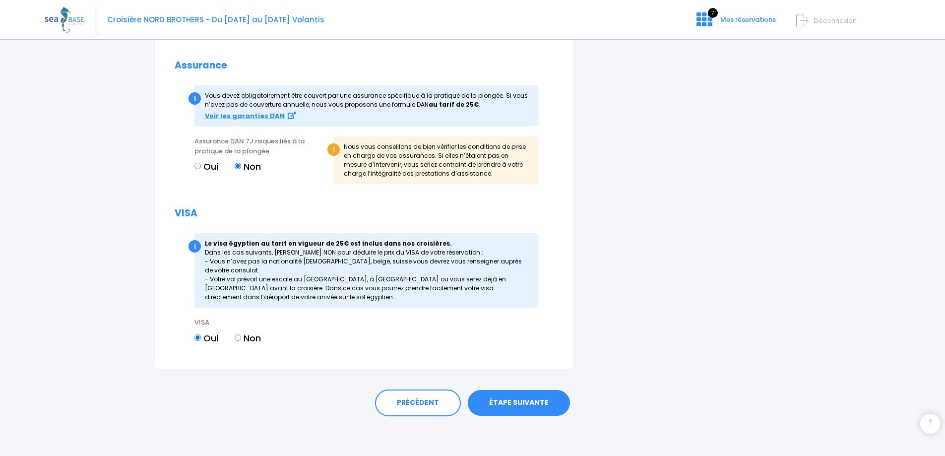
click at [510, 394] on link "ÉTAPE SUIVANTE" at bounding box center [519, 403] width 102 height 26
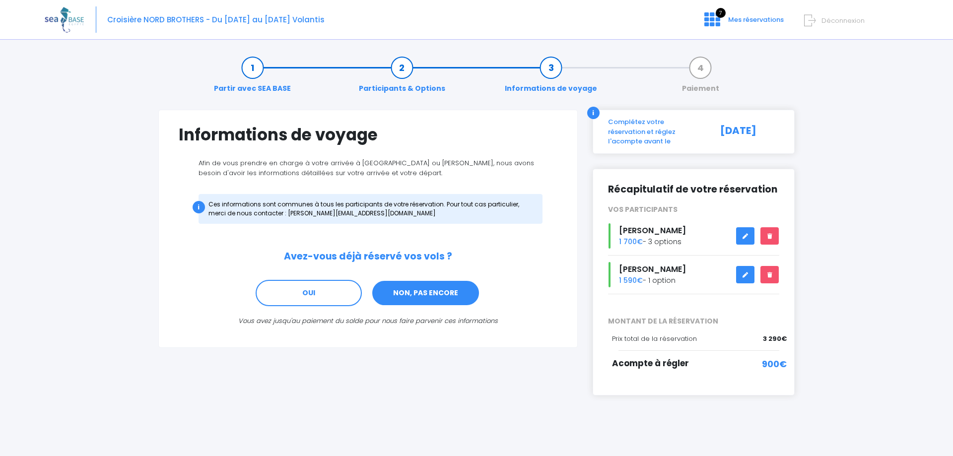
click at [450, 296] on link "NON, PAS ENCORE" at bounding box center [425, 293] width 109 height 27
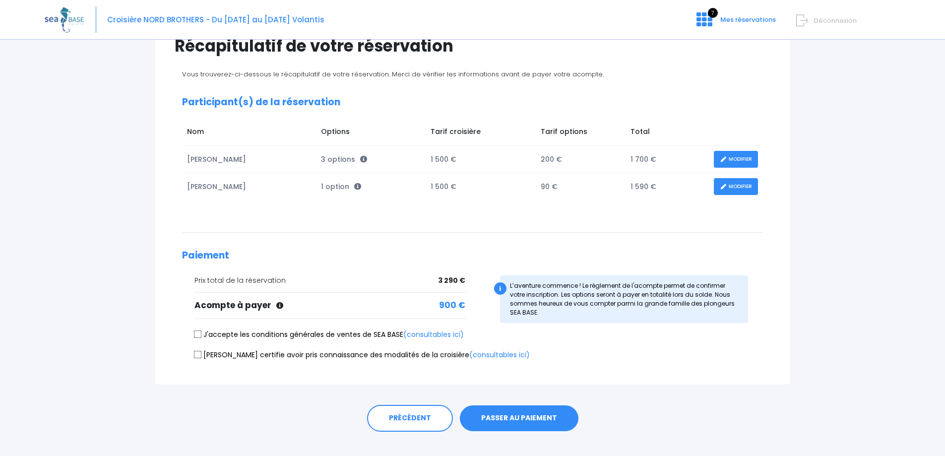
scroll to position [99, 0]
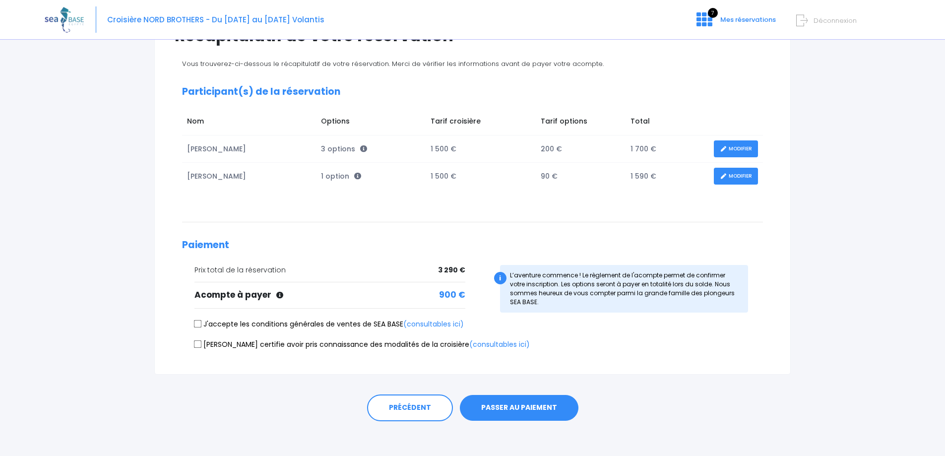
click at [199, 324] on input "J'accepte les conditions générales de ventes de SEA BASE (consultables ici)" at bounding box center [198, 324] width 8 height 8
checkbox input "true"
click at [199, 345] on input "Je certifie avoir pris connaissance des modalités de la croisière (consultables…" at bounding box center [198, 344] width 8 height 8
checkbox input "true"
click at [526, 405] on button "PASSER AU PAIEMENT" at bounding box center [519, 408] width 119 height 26
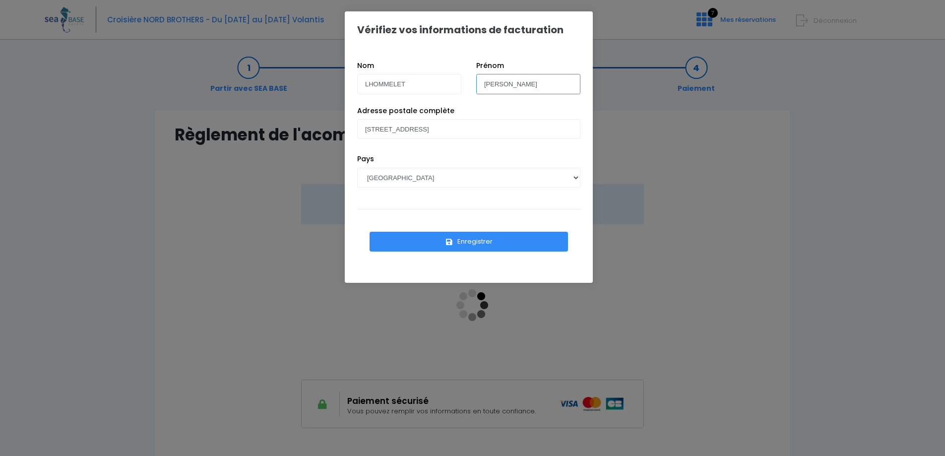
drag, startPoint x: 505, startPoint y: 85, endPoint x: 450, endPoint y: 80, distance: 54.8
click at [450, 78] on div "Nom LHOMMELET [PERSON_NAME]" at bounding box center [469, 83] width 238 height 45
click at [482, 240] on button "Enregistrer" at bounding box center [469, 242] width 198 height 20
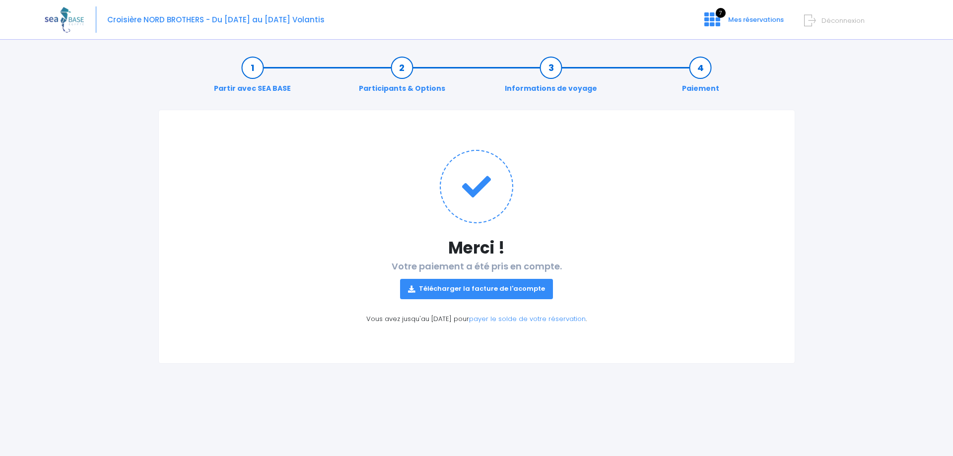
click at [493, 292] on link "Télécharger la facture de l'acompte" at bounding box center [476, 289] width 153 height 20
click at [851, 74] on div "Partir avec SEA BASE Participants & Options Informations de voyage Paiement Mer…" at bounding box center [476, 251] width 863 height 410
click at [744, 21] on span "Mes réservations" at bounding box center [756, 19] width 56 height 9
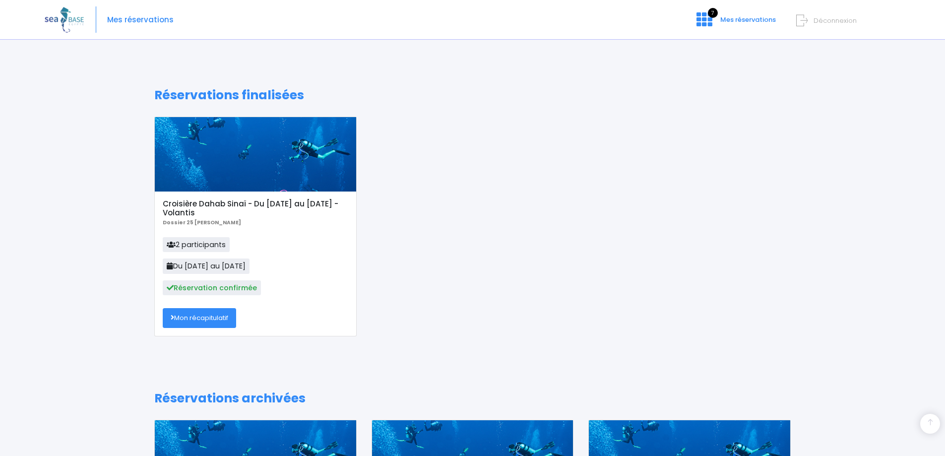
scroll to position [298, 0]
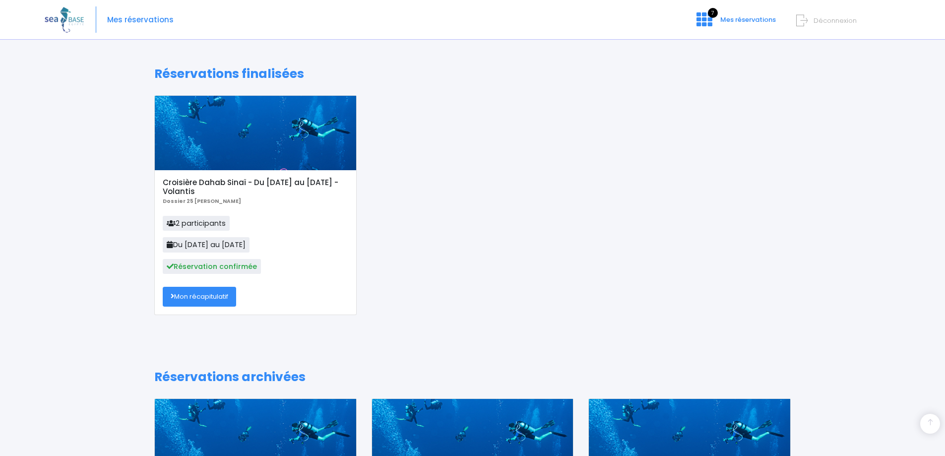
click at [193, 299] on link "Mon récapitulatif" at bounding box center [199, 297] width 73 height 20
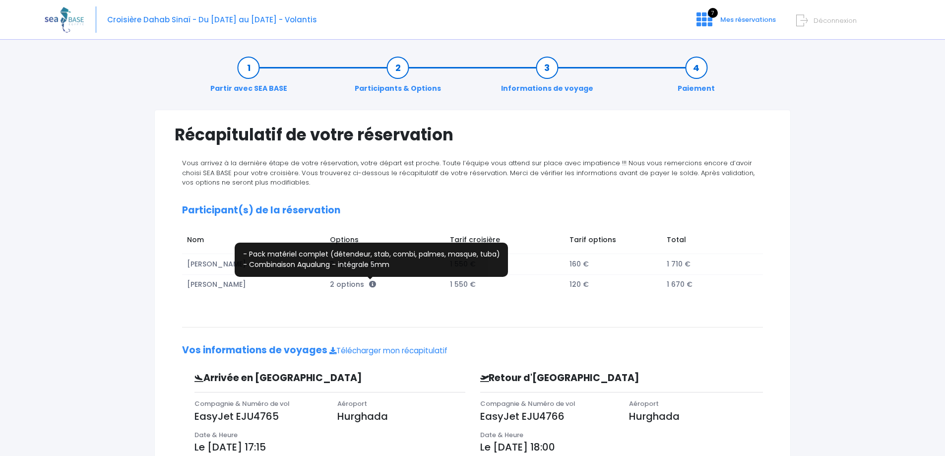
click at [370, 286] on icon at bounding box center [372, 284] width 7 height 7
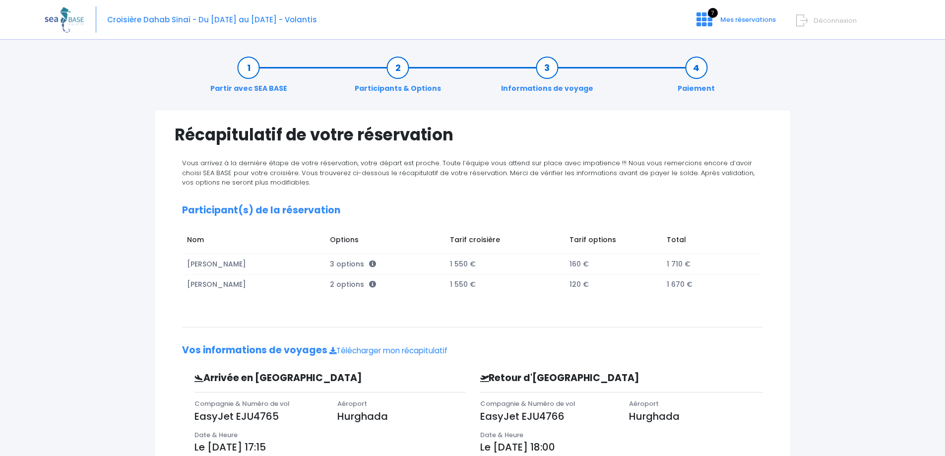
click at [498, 297] on div "Vous arrivez à la dernière étape de votre réservation, votre départ est proche.…" at bounding box center [473, 355] width 596 height 394
click at [337, 286] on span "2 options" at bounding box center [353, 284] width 46 height 10
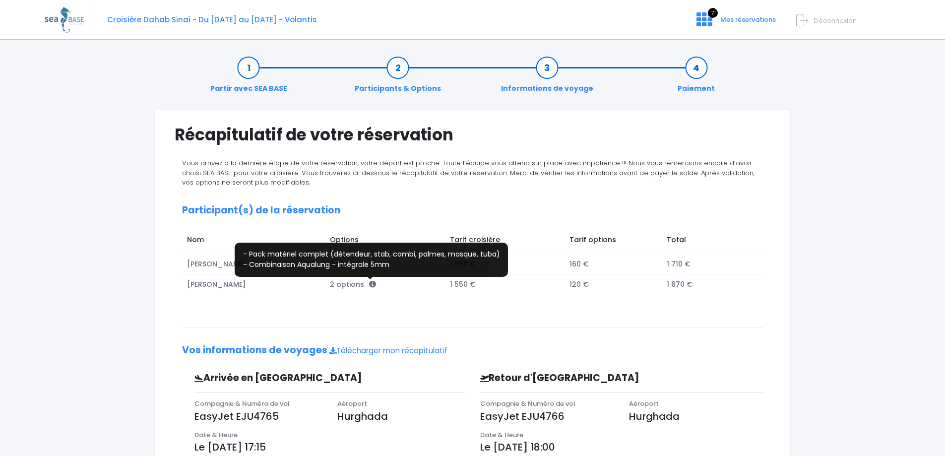
click at [371, 285] on icon at bounding box center [372, 284] width 7 height 7
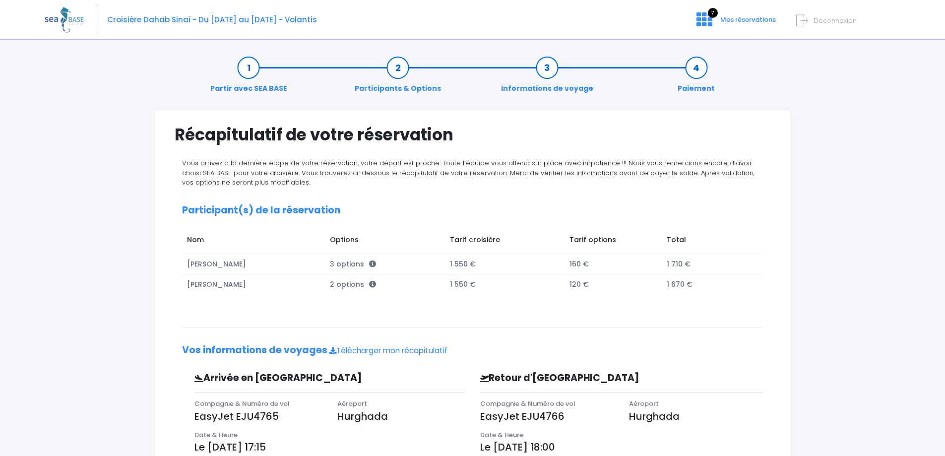
click at [399, 295] on td "2 options" at bounding box center [385, 284] width 120 height 20
click at [735, 18] on span "Mes réservations" at bounding box center [748, 19] width 56 height 9
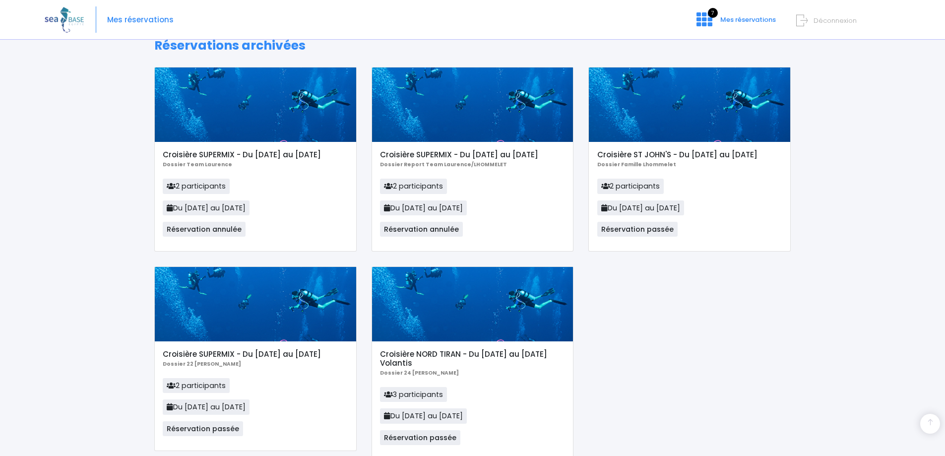
scroll to position [645, 0]
